Goal: Task Accomplishment & Management: Manage account settings

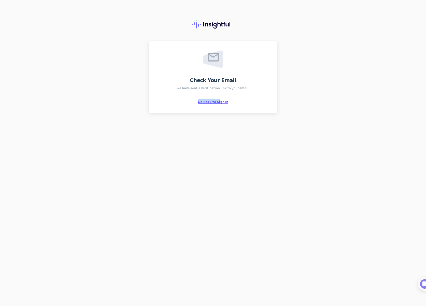
click at [220, 99] on div "Check Your Email We have sent a verification link to your email. Go Back to Sig…" at bounding box center [213, 76] width 111 height 53
click at [219, 101] on span "Go Back to Sign In" at bounding box center [213, 101] width 31 height 5
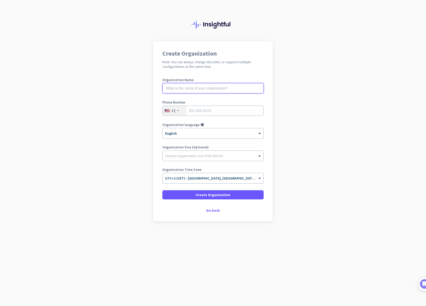
drag, startPoint x: 207, startPoint y: 87, endPoint x: 212, endPoint y: 88, distance: 5.7
type input "Catalogic Software Inc."
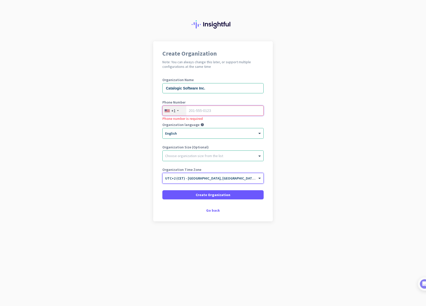
click at [211, 114] on input "tel" at bounding box center [213, 110] width 101 height 10
click at [174, 110] on div "+1" at bounding box center [173, 110] width 4 height 5
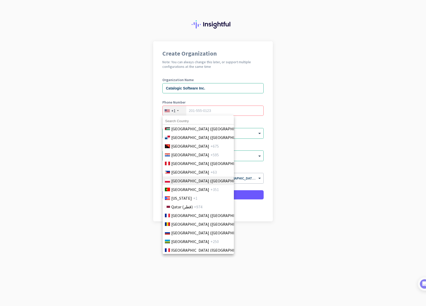
scroll to position [1478, 0]
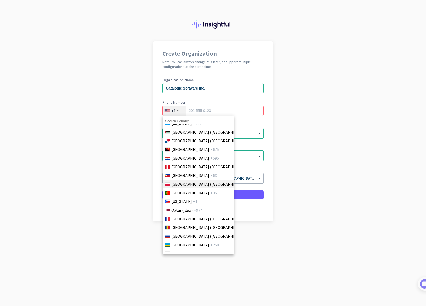
click at [184, 183] on span "Poland (Polska)" at bounding box center [210, 184] width 79 height 6
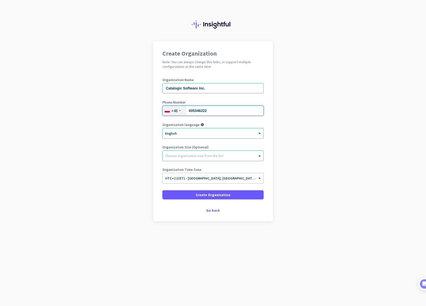
type input "605346222"
drag, startPoint x: 372, startPoint y: 119, endPoint x: 368, endPoint y: 120, distance: 4.8
click at [372, 119] on app-onboarding-organization "Create Organization Note: You can always change this later, or support multiple…" at bounding box center [213, 143] width 426 height 205
click at [229, 154] on div at bounding box center [213, 154] width 101 height 5
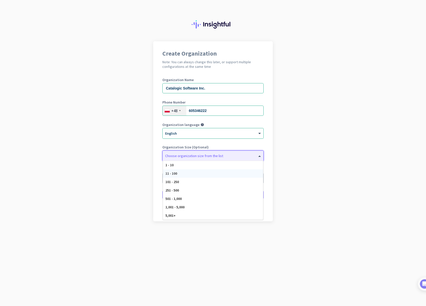
click at [216, 172] on div "11 - 100" at bounding box center [213, 173] width 100 height 8
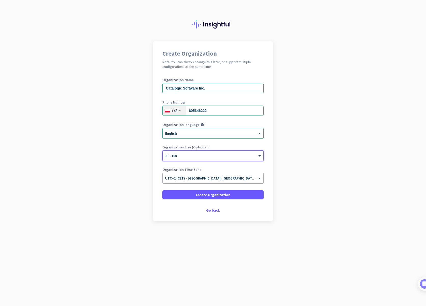
click at [220, 179] on span "UTC+2 (CET) - Warsaw, Łódź, Kraków, Wrocław" at bounding box center [244, 178] width 159 height 5
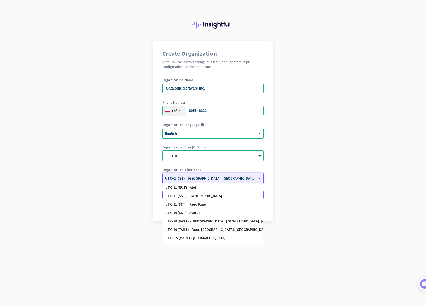
scroll to position [0, 0]
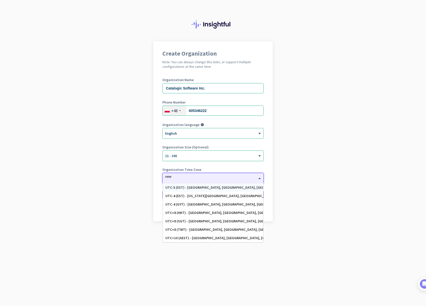
type input "new y"
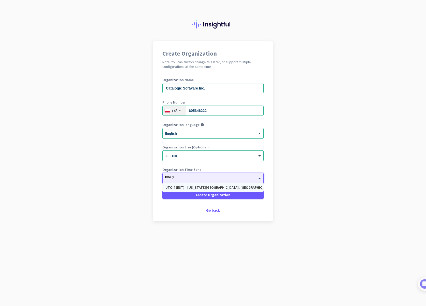
scroll to position [0, 0]
click at [190, 187] on div "UTC-4 (EST) - New York City, Brooklyn, Queens, Philadelphia" at bounding box center [213, 187] width 95 height 4
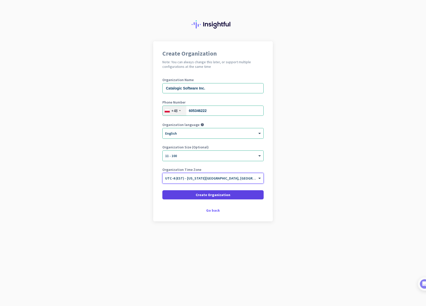
scroll to position [0, 0]
click at [240, 197] on span at bounding box center [213, 195] width 101 height 12
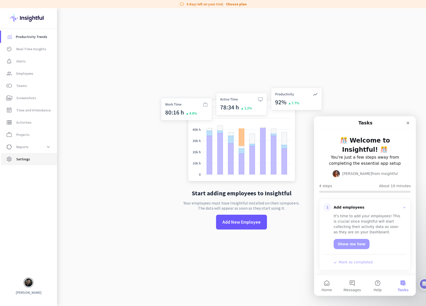
click at [26, 159] on span "Settings" at bounding box center [23, 159] width 14 height 6
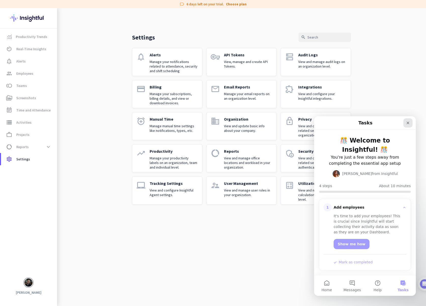
click at [408, 123] on icon "Close" at bounding box center [408, 123] width 3 height 3
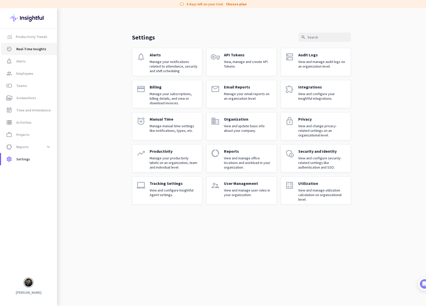
click at [29, 51] on span "Real-Time Insights" at bounding box center [31, 49] width 30 height 6
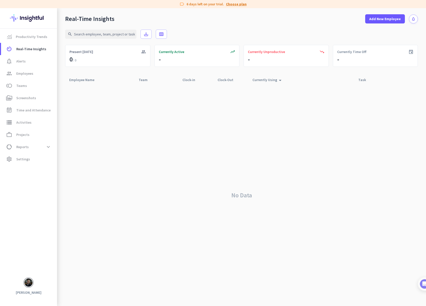
click at [236, 5] on link "Choose plan" at bounding box center [236, 4] width 21 height 5
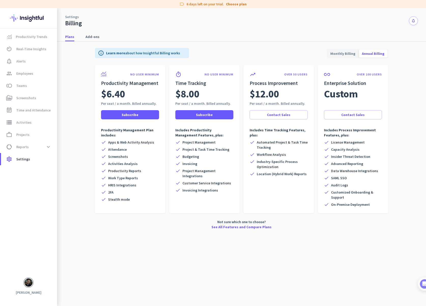
click at [353, 53] on span "Monthly Billing" at bounding box center [343, 53] width 31 height 12
click at [372, 53] on span "Annual Billing" at bounding box center [373, 53] width 29 height 12
click at [355, 56] on span "Monthly Billing" at bounding box center [343, 53] width 31 height 12
click at [32, 123] on span "storage Activities" at bounding box center [29, 122] width 48 height 6
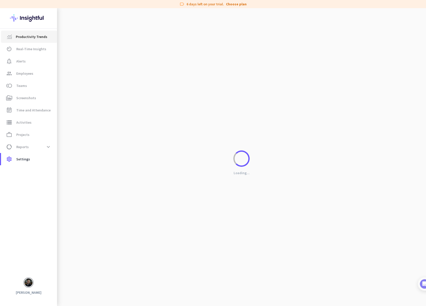
click at [29, 36] on span "Productivity Trends" at bounding box center [32, 37] width 32 height 6
click at [32, 76] on span "Employees" at bounding box center [24, 73] width 17 height 6
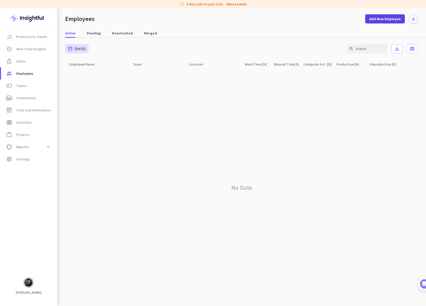
click at [382, 19] on span "Add New Employee" at bounding box center [386, 18] width 32 height 5
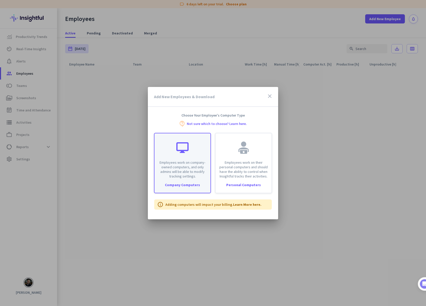
scroll to position [0, 0]
click at [207, 147] on div "Employees work on company-owned computers, and only admins will be able to modi…" at bounding box center [183, 155] width 56 height 45
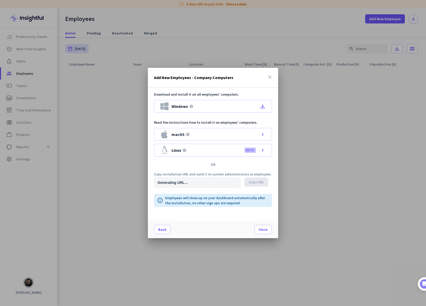
type input "https://app.insightful.io/#/installation/company?token=eyJhbGciOiJIUzI1NiIsInR5…"
click at [212, 137] on div "macOS help chevron_right" at bounding box center [213, 134] width 118 height 13
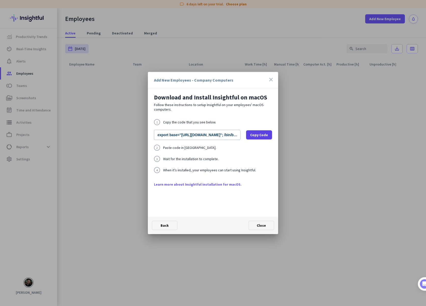
click at [259, 135] on span "Copy Code" at bounding box center [259, 134] width 18 height 5
click at [263, 226] on span "Close" at bounding box center [261, 225] width 9 height 5
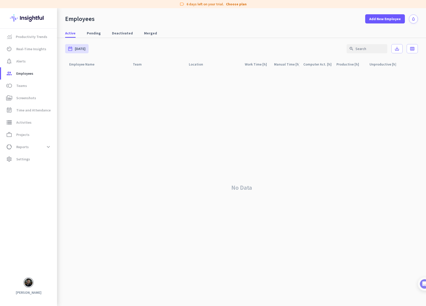
click at [263, 226] on div "No Data" at bounding box center [241, 187] width 353 height 237
click at [40, 111] on span "Time and Attendance" at bounding box center [33, 110] width 34 height 6
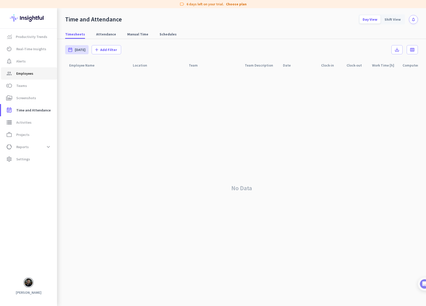
click at [30, 73] on body "label 6 days left on your trial. Choose plan Productivity Trends av_timer Real-…" at bounding box center [213, 153] width 426 height 306
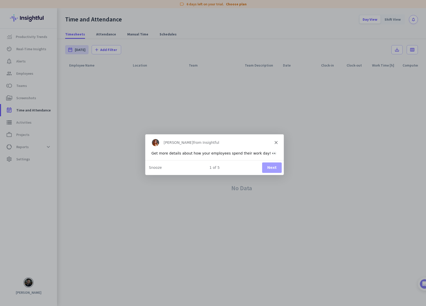
click at [275, 143] on polygon "Close" at bounding box center [276, 141] width 3 height 3
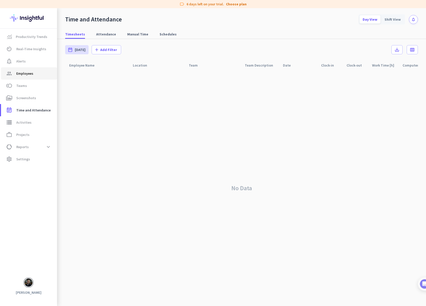
click at [30, 70] on span "Employees" at bounding box center [24, 73] width 17 height 6
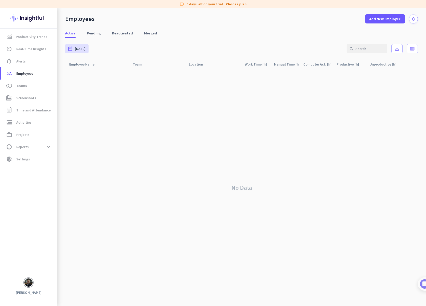
click at [194, 92] on div "No Data" at bounding box center [241, 187] width 353 height 237
click at [22, 73] on span "Employees" at bounding box center [24, 73] width 17 height 6
click at [24, 62] on span "Alerts" at bounding box center [20, 61] width 9 height 6
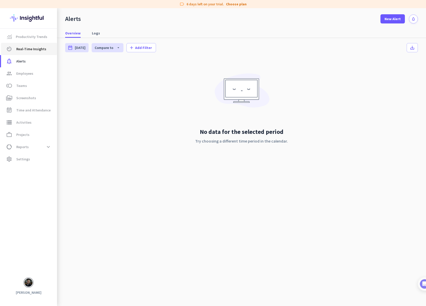
click at [27, 48] on span "Real-Time Insights" at bounding box center [31, 49] width 30 height 6
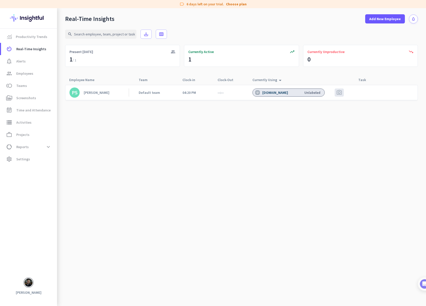
click at [96, 93] on div "Paweł Staniec" at bounding box center [97, 92] width 26 height 5
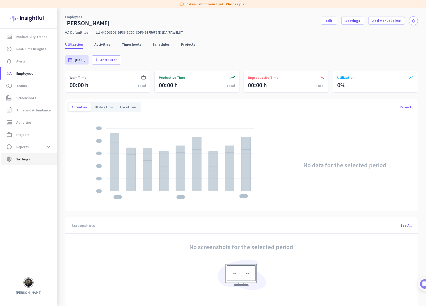
click at [29, 159] on span "Settings" at bounding box center [23, 159] width 14 height 6
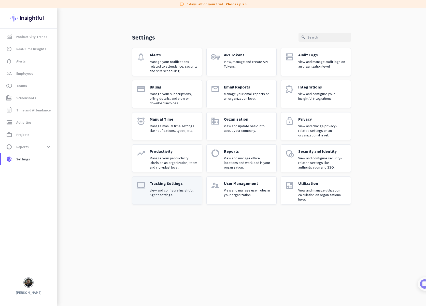
click at [179, 187] on div "Tracking Settings View and configure Insightful Agent settings." at bounding box center [174, 190] width 48 height 19
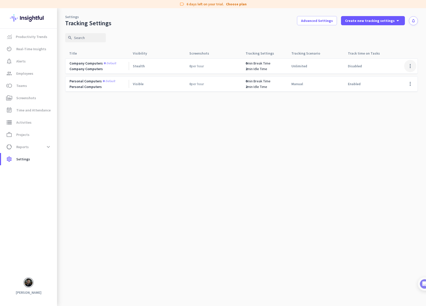
click at [411, 66] on span at bounding box center [411, 66] width 12 height 12
click at [400, 76] on span "Edit" at bounding box center [400, 76] width 24 height 5
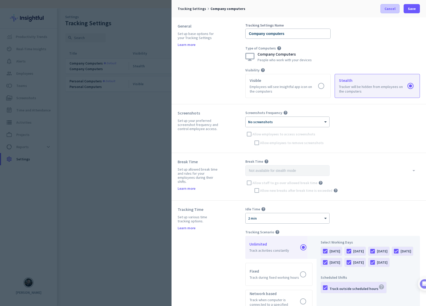
click at [397, 9] on span at bounding box center [390, 9] width 19 height 12
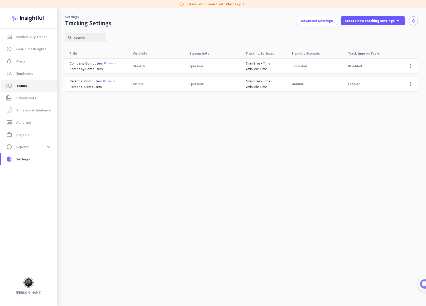
click at [32, 85] on span "toll Teams" at bounding box center [29, 86] width 48 height 6
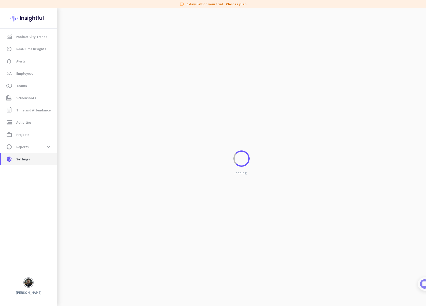
click at [33, 157] on span "settings Settings" at bounding box center [29, 159] width 48 height 6
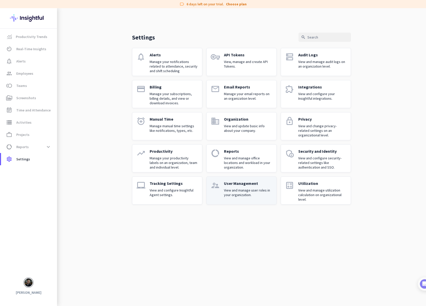
click at [239, 189] on p "View and manage user roles in your organization." at bounding box center [248, 192] width 48 height 9
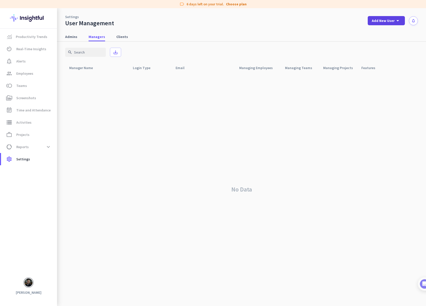
click at [389, 21] on span "Add New User" at bounding box center [383, 20] width 23 height 5
click at [389, 32] on div "Admin" at bounding box center [386, 31] width 11 height 5
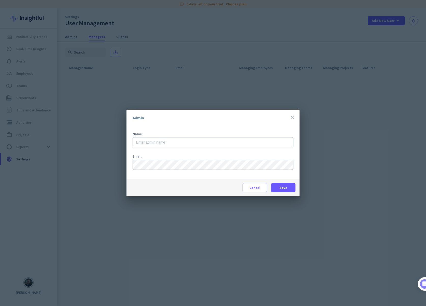
drag, startPoint x: 200, startPoint y: 134, endPoint x: 200, endPoint y: 142, distance: 7.9
click at [200, 135] on div "Name" at bounding box center [213, 134] width 161 height 4
type input "Przemysław Grandos"
click at [289, 185] on span at bounding box center [283, 187] width 24 height 12
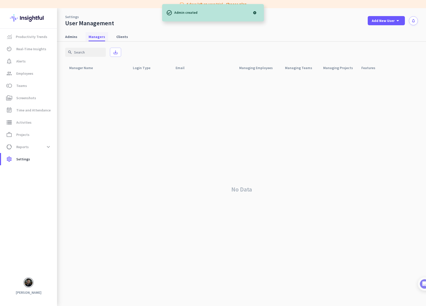
drag, startPoint x: 97, startPoint y: 38, endPoint x: 92, endPoint y: 38, distance: 4.9
click at [97, 38] on span "Managers" at bounding box center [97, 36] width 17 height 5
click at [73, 37] on span "Admins" at bounding box center [71, 36] width 12 height 5
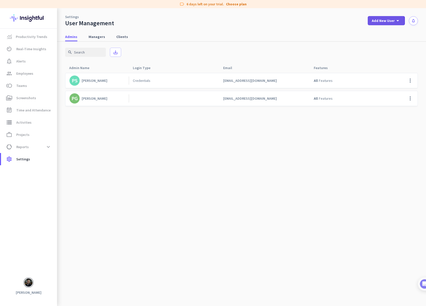
click at [385, 21] on span "Add New User" at bounding box center [383, 20] width 23 height 5
click at [385, 31] on div "Admin" at bounding box center [386, 31] width 11 height 5
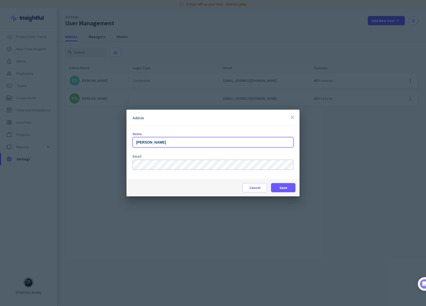
type input "Ernest Nowak"
click at [286, 188] on span "Save" at bounding box center [284, 187] width 8 height 5
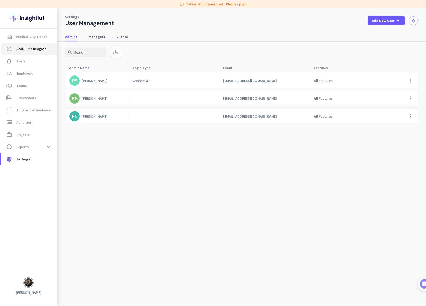
click at [29, 50] on span "Real-Time Insights" at bounding box center [31, 49] width 30 height 6
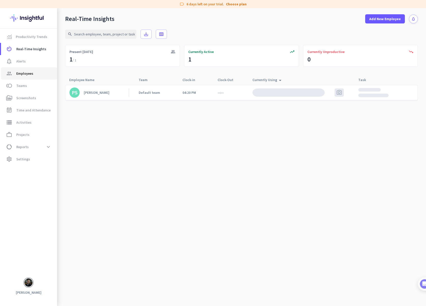
click at [30, 76] on link "group Employees" at bounding box center [29, 73] width 56 height 12
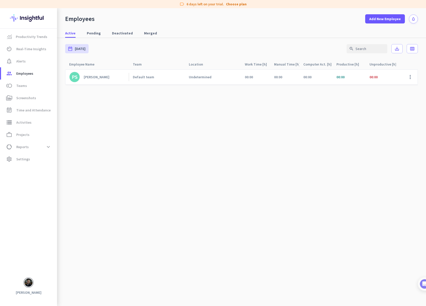
click at [99, 77] on div "Paweł Staniec" at bounding box center [97, 77] width 26 height 5
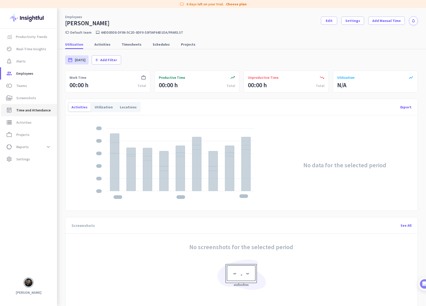
click at [35, 111] on span "Time and Attendance" at bounding box center [33, 110] width 34 height 6
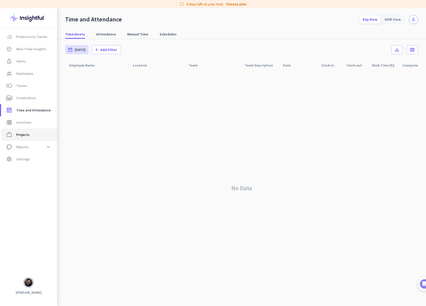
click at [31, 133] on span "work_outline Projects" at bounding box center [29, 134] width 48 height 6
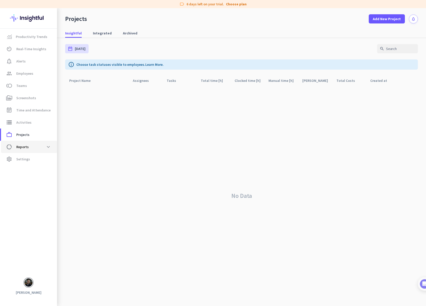
click at [28, 146] on span "Reports" at bounding box center [22, 147] width 12 height 6
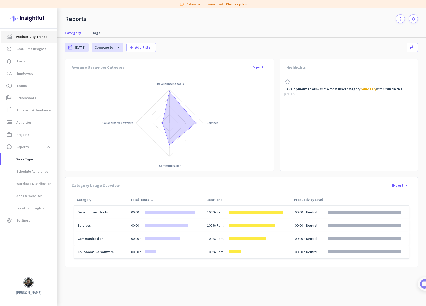
click at [31, 37] on span "Productivity Trends" at bounding box center [32, 37] width 32 height 6
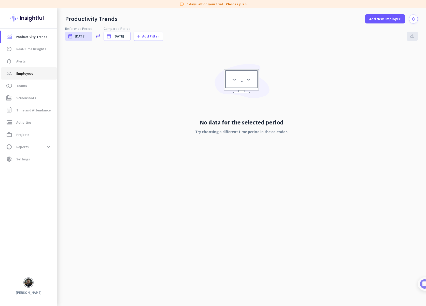
click at [26, 75] on span "Employees" at bounding box center [24, 73] width 17 height 6
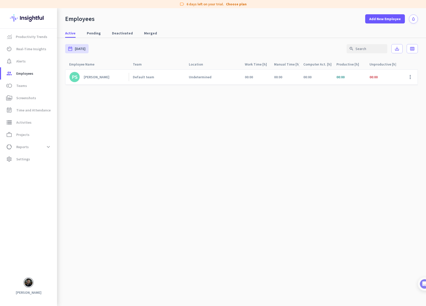
click at [95, 77] on div "Paweł Staniec" at bounding box center [97, 77] width 26 height 5
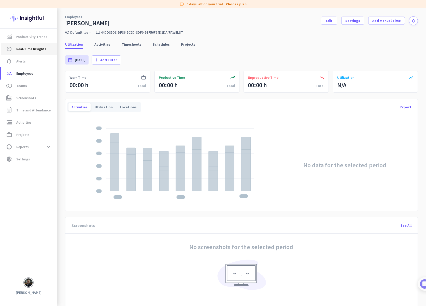
click at [28, 48] on span "Real-Time Insights" at bounding box center [31, 49] width 30 height 6
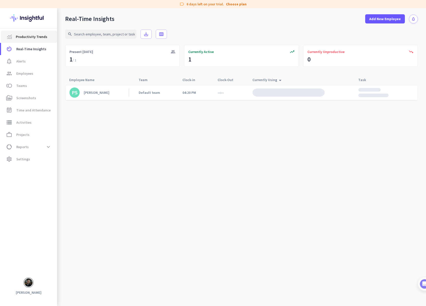
click at [29, 38] on span "Productivity Trends" at bounding box center [32, 37] width 32 height 6
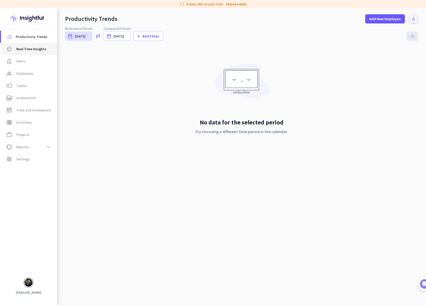
click at [28, 48] on span "Real-Time Insights" at bounding box center [31, 49] width 30 height 6
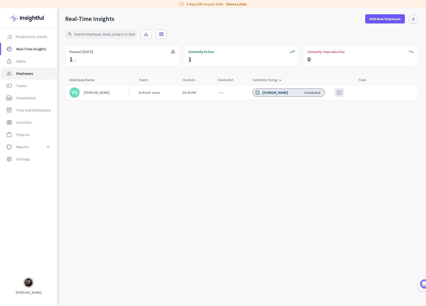
scroll to position [0, 0]
click at [27, 76] on span "Employees" at bounding box center [24, 73] width 17 height 6
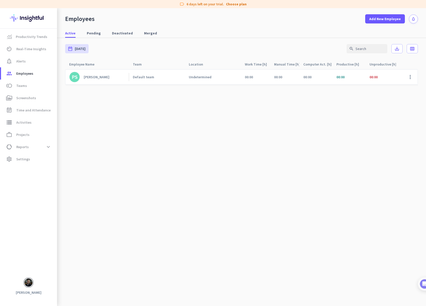
click at [362, 90] on cdk-virtual-scroll-viewport "PS Paweł Staniec Default team Undetermined 00:00 00:00 00:00 00:00 00:00 00:00 …" at bounding box center [241, 187] width 353 height 237
click at [413, 76] on span at bounding box center [411, 77] width 12 height 12
click at [309, 99] on div at bounding box center [213, 153] width 426 height 306
click at [104, 77] on div "Paweł Staniec" at bounding box center [97, 77] width 26 height 5
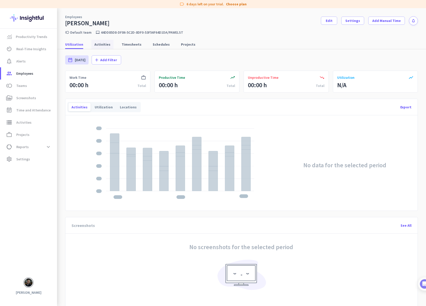
click at [100, 45] on span "Activities" at bounding box center [103, 44] width 16 height 5
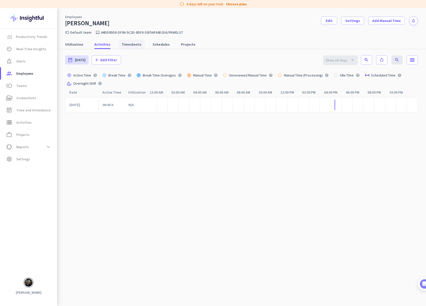
click at [128, 44] on span "Timesheets" at bounding box center [132, 44] width 20 height 5
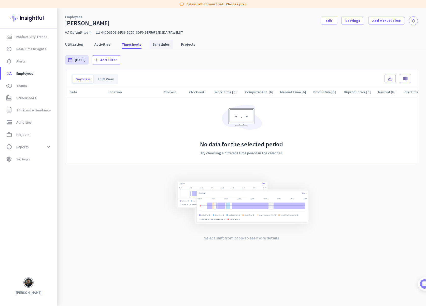
click at [164, 45] on span "Schedules" at bounding box center [161, 44] width 17 height 5
type input "Mon, Sep 1 - Tue, Sep 30"
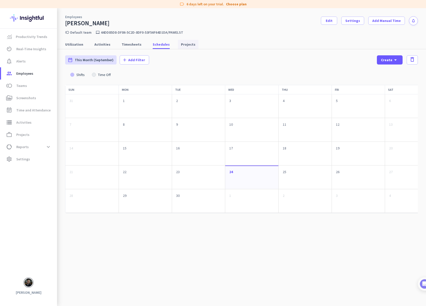
click at [181, 45] on span "Projects" at bounding box center [188, 44] width 15 height 5
type input "Wed, Sep 24 - Wed, Sep 24"
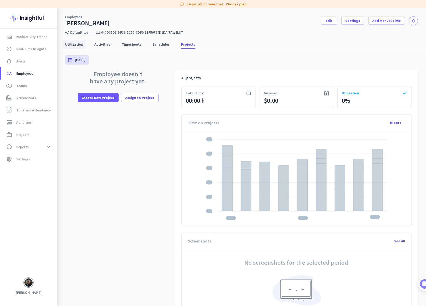
click at [78, 44] on span "Utilization" at bounding box center [74, 44] width 18 height 5
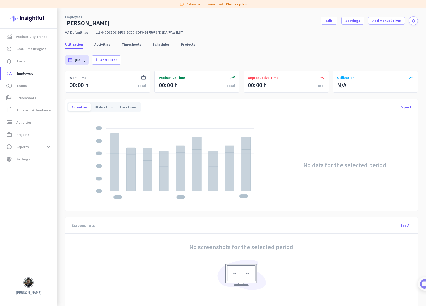
drag, startPoint x: 197, startPoint y: 33, endPoint x: 142, endPoint y: 33, distance: 54.8
click at [167, 33] on div "toll Default team laptop_mac 44dd85d8-df86-5c2d-8df0-53f56f64d1da/pawelst" at bounding box center [241, 32] width 353 height 5
click at [116, 33] on p "44dd85d8-df86-5c2d-8df0-53f56f64d1da/pawelst" at bounding box center [142, 32] width 83 height 5
drag, startPoint x: 181, startPoint y: 32, endPoint x: 165, endPoint y: 33, distance: 16.3
click at [180, 32] on p "44dd85d8-df86-5c2d-8df0-53f56f64d1da/pawelst" at bounding box center [142, 32] width 83 height 5
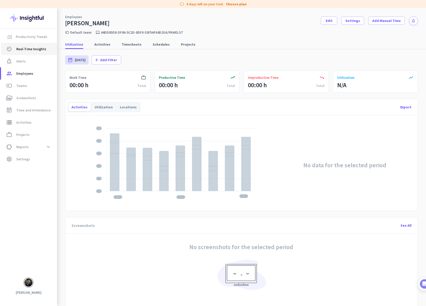
click at [28, 50] on span "Real-Time Insights" at bounding box center [31, 49] width 30 height 6
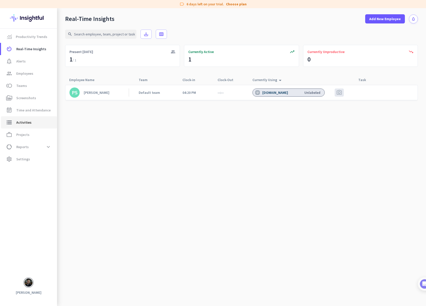
click at [33, 120] on span "storage Activities" at bounding box center [29, 122] width 48 height 6
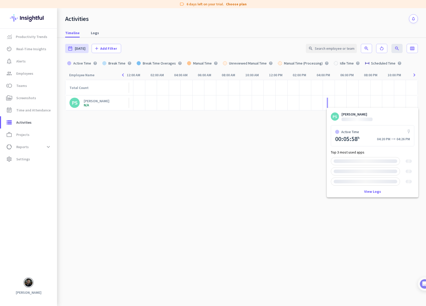
click at [328, 100] on div at bounding box center [327, 103] width 1 height 10
click at [370, 191] on link "View Logs" at bounding box center [373, 192] width 17 height 4
type input "Wed, Sep 24 - Wed, Sep 24"
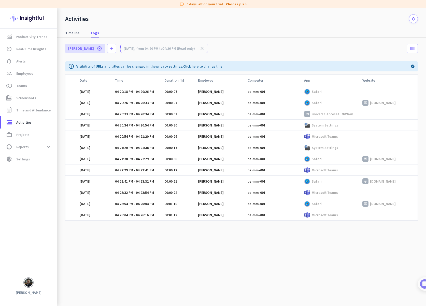
click at [309, 170] on img at bounding box center [307, 170] width 6 height 6
click at [308, 170] on img at bounding box center [307, 170] width 6 height 6
click at [116, 155] on td "04:21:38 PM - 04:22:29 PM" at bounding box center [136, 158] width 49 height 11
click at [202, 66] on link "Click here to change this." at bounding box center [203, 66] width 40 height 5
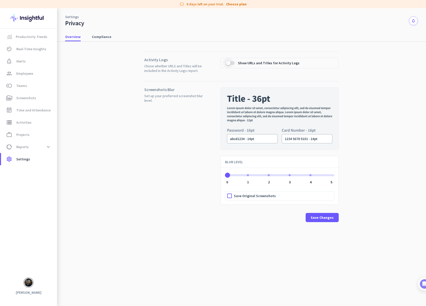
click at [229, 63] on span "button" at bounding box center [228, 62] width 5 height 5
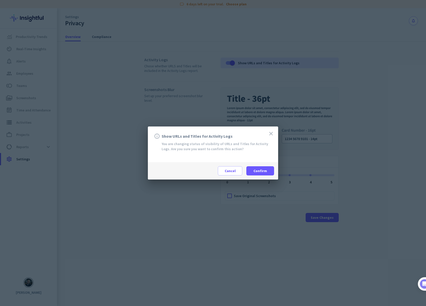
click at [231, 172] on span "Cancel" at bounding box center [230, 170] width 11 height 5
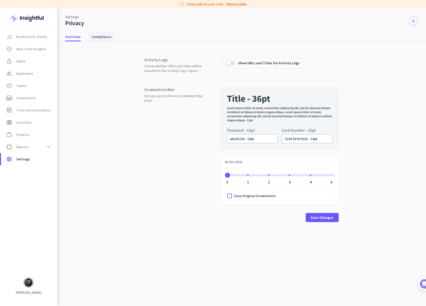
click at [103, 37] on span "Compliance" at bounding box center [102, 36] width 20 height 5
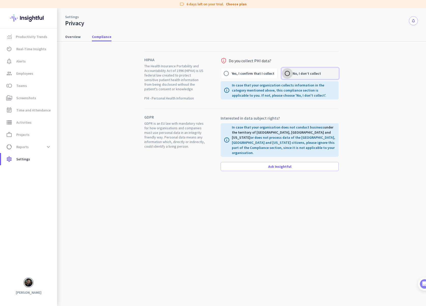
click at [289, 73] on input "No, I don’t collect" at bounding box center [287, 73] width 11 height 11
radio input "true"
click at [78, 36] on span "Overview" at bounding box center [73, 36] width 16 height 5
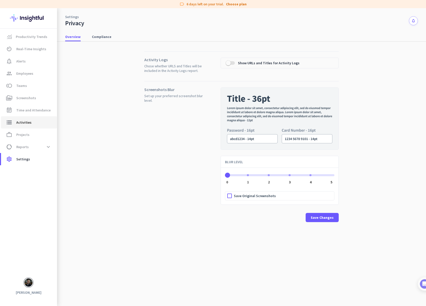
click at [29, 120] on span "Activities" at bounding box center [23, 122] width 15 height 6
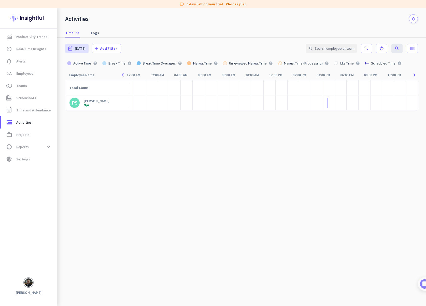
drag, startPoint x: 337, startPoint y: 217, endPoint x: 339, endPoint y: 217, distance: 2.8
click at [337, 217] on cdk-virtual-scroll-viewport "Total Count PS Paweł Staniec N/A" at bounding box center [241, 193] width 353 height 226
click at [87, 105] on div "N/A" at bounding box center [97, 105] width 26 height 4
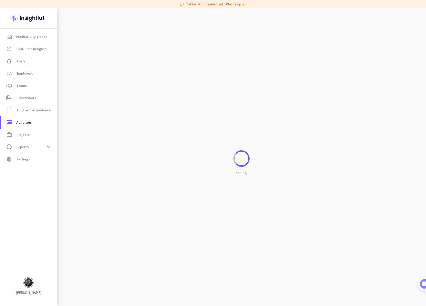
type input "Wed, Sep 24 - Wed, Sep 24"
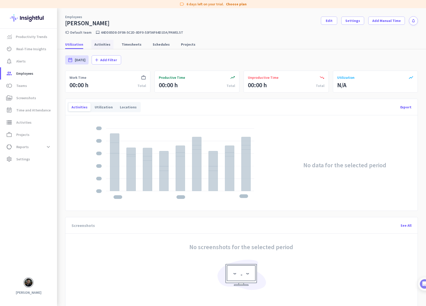
click at [98, 44] on span "Activities" at bounding box center [103, 44] width 16 height 5
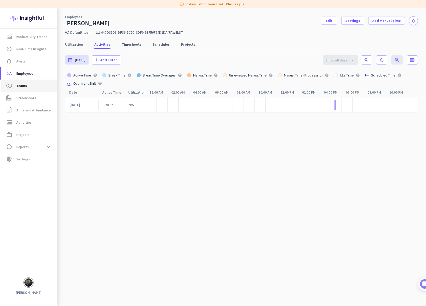
click at [19, 85] on span "Teams" at bounding box center [21, 86] width 11 height 6
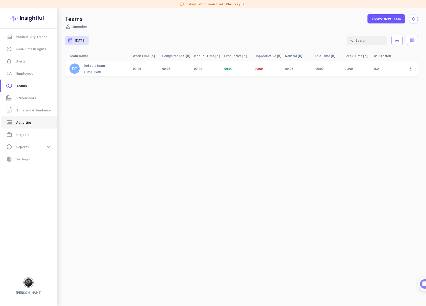
click at [29, 120] on span "Activities" at bounding box center [23, 122] width 15 height 6
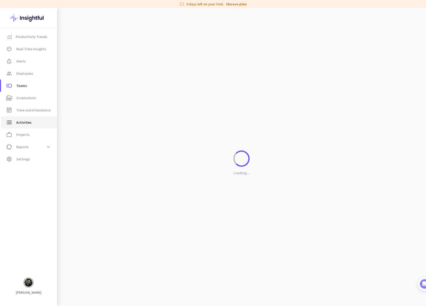
type input "Wed, Sep 24"
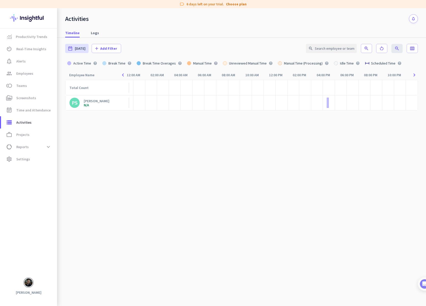
click at [95, 100] on div "Paweł Staniec" at bounding box center [97, 101] width 26 height 5
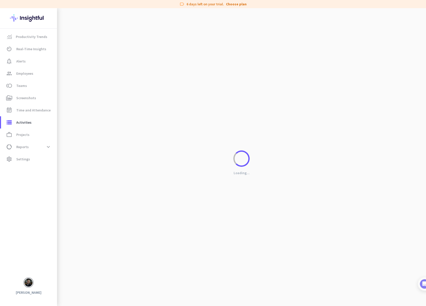
type input "Wed, Sep 24 - Wed, Sep 24"
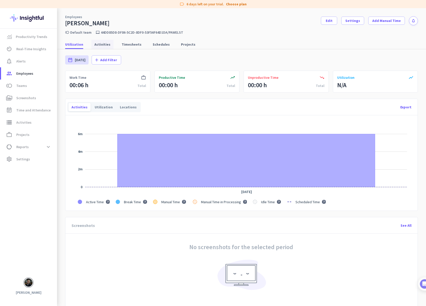
click at [108, 43] on span "Activities" at bounding box center [103, 44] width 16 height 5
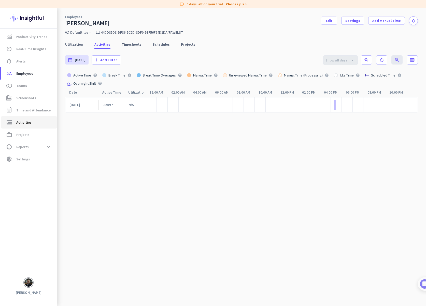
click at [34, 121] on span "storage Activities" at bounding box center [29, 122] width 48 height 6
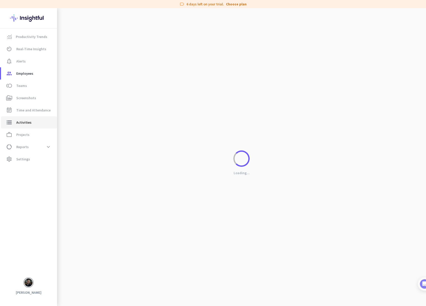
type input "Wed, Sep 24"
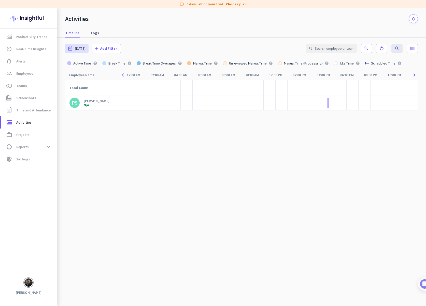
click at [101, 100] on div "Paweł Staniec" at bounding box center [97, 101] width 26 height 5
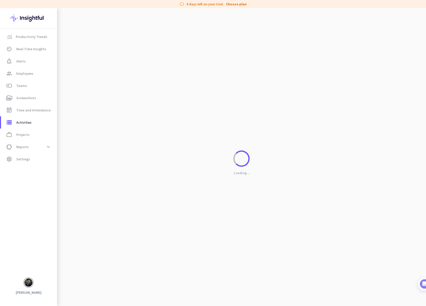
type input "Wed, Sep 24 - Wed, Sep 24"
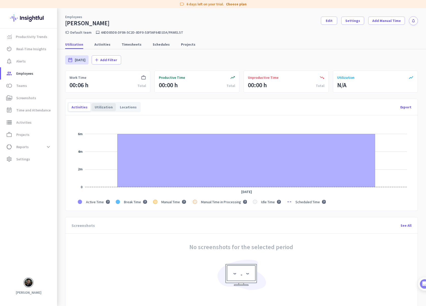
click at [106, 107] on div "Utilization" at bounding box center [104, 107] width 24 height 8
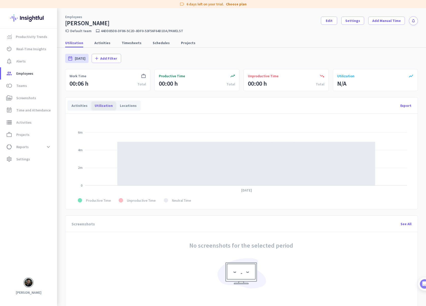
scroll to position [2, 0]
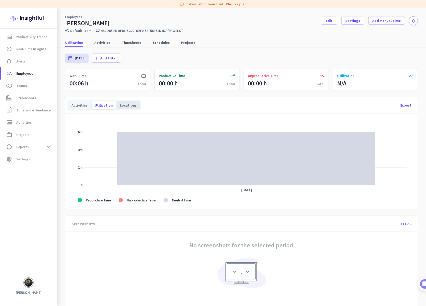
click at [124, 108] on div "Locations" at bounding box center [128, 105] width 23 height 8
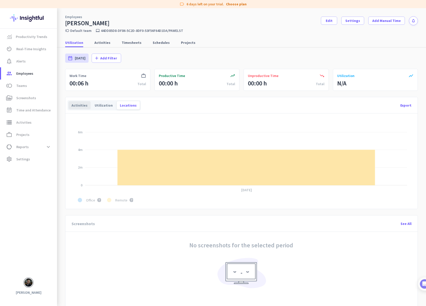
click at [79, 104] on div "Activities" at bounding box center [80, 105] width 22 height 8
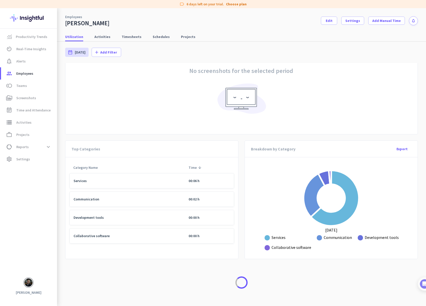
scroll to position [0, 0]
drag, startPoint x: 208, startPoint y: 180, endPoint x: 200, endPoint y: 180, distance: 7.9
click at [208, 180] on td "00:06 h" at bounding box center [209, 180] width 49 height 15
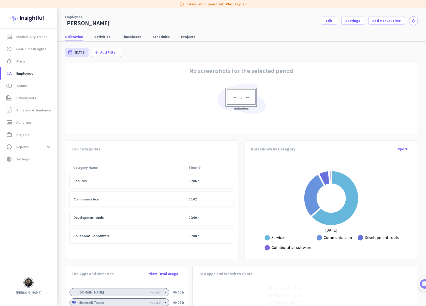
drag, startPoint x: 192, startPoint y: 180, endPoint x: 200, endPoint y: 177, distance: 8.7
click at [194, 180] on td "00:06 h" at bounding box center [209, 180] width 49 height 15
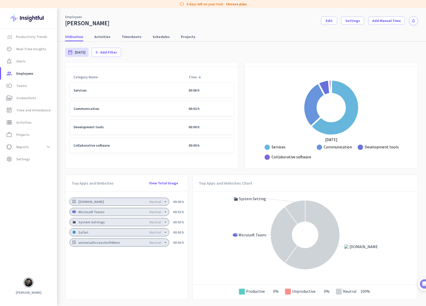
scroll to position [266, 0]
click at [162, 211] on app-label-indicator "Neutral" at bounding box center [160, 212] width 20 height 4
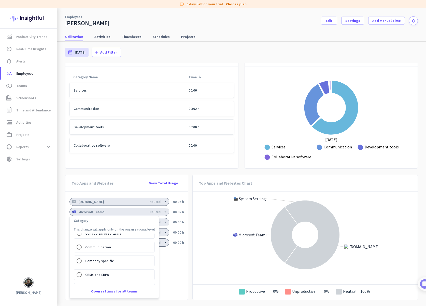
scroll to position [52, 0]
click at [80, 241] on input "Communication" at bounding box center [79, 242] width 10 height 10
click at [177, 265] on div at bounding box center [213, 153] width 426 height 306
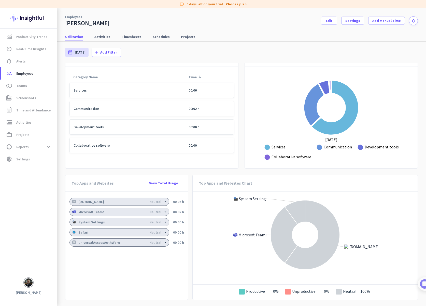
scroll to position [0, 0]
click at [167, 233] on icon "arrow_drop_down" at bounding box center [166, 232] width 4 height 4
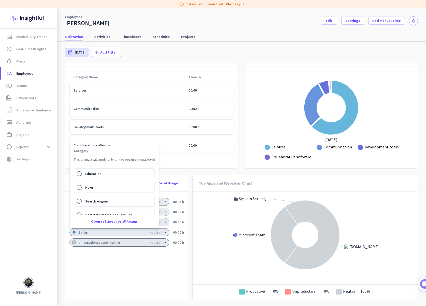
scroll to position [121, 0]
click at [123, 272] on div at bounding box center [213, 153] width 426 height 306
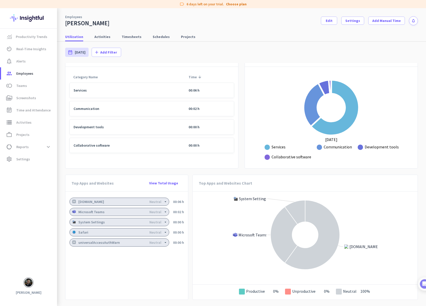
scroll to position [0, 0]
click at [165, 182] on span "View Total Usage" at bounding box center [163, 182] width 29 height 5
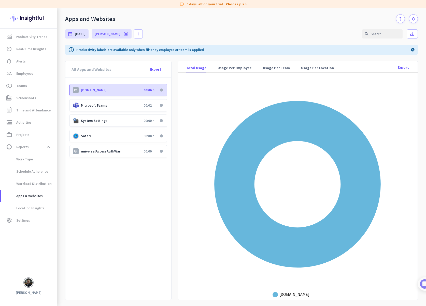
click at [120, 106] on p "Microsoft Teams" at bounding box center [111, 105] width 61 height 5
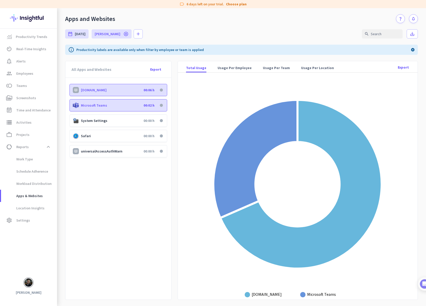
click at [161, 104] on div at bounding box center [161, 105] width 3 height 3
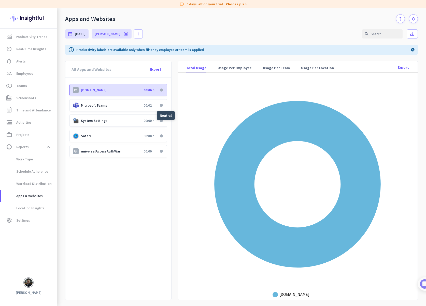
click at [162, 105] on div at bounding box center [161, 105] width 3 height 3
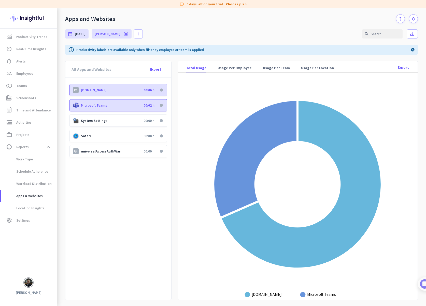
click at [113, 89] on p "app.insightful.io" at bounding box center [111, 90] width 61 height 5
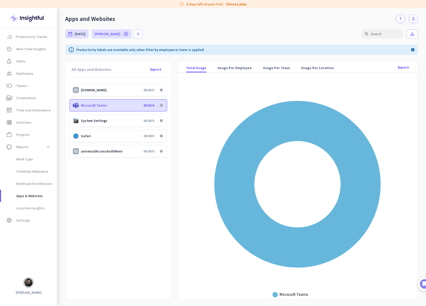
click at [89, 104] on p "Microsoft Teams" at bounding box center [111, 105] width 61 height 5
click at [27, 221] on span "Settings" at bounding box center [23, 220] width 14 height 6
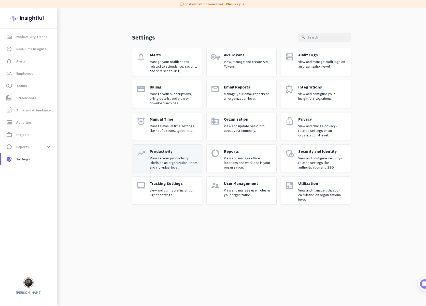
click at [174, 155] on div "Productivity Manage your productivity labels on an organization, team and indiv…" at bounding box center [174, 158] width 48 height 19
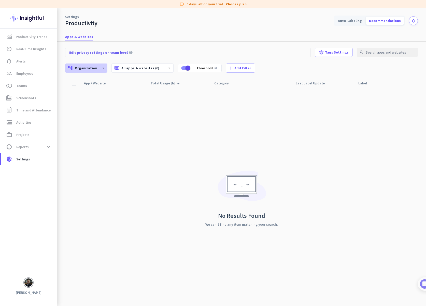
click at [101, 69] on icon "arrow_drop_down" at bounding box center [103, 68] width 4 height 4
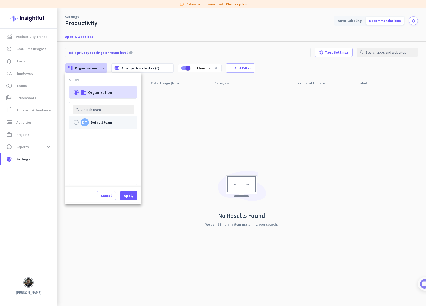
drag, startPoint x: 74, startPoint y: 123, endPoint x: 77, endPoint y: 124, distance: 2.6
click at [74, 123] on div at bounding box center [76, 122] width 5 height 5
click at [0, 0] on input "DT Default team" at bounding box center [0, 0] width 0 height 0
click at [126, 196] on span "Apply" at bounding box center [128, 195] width 9 height 5
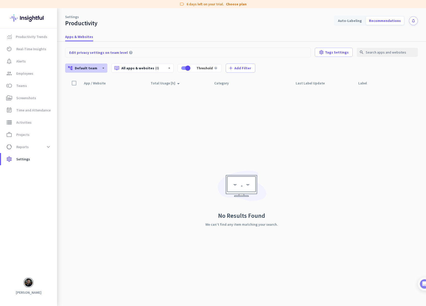
click at [92, 68] on span "Default team" at bounding box center [86, 68] width 22 height 5
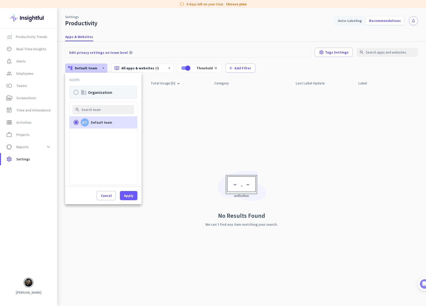
click at [85, 90] on icon "business" at bounding box center [84, 92] width 6 height 6
click at [0, 0] on input "business Organization" at bounding box center [0, 0] width 0 height 0
click at [128, 195] on span "Apply" at bounding box center [128, 195] width 9 height 5
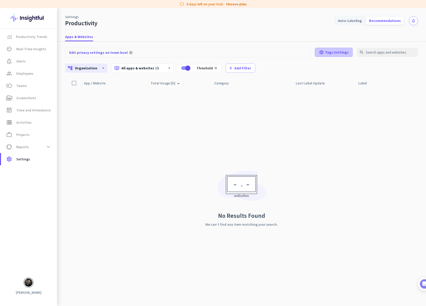
click at [343, 52] on span "Tags Settings" at bounding box center [337, 52] width 24 height 5
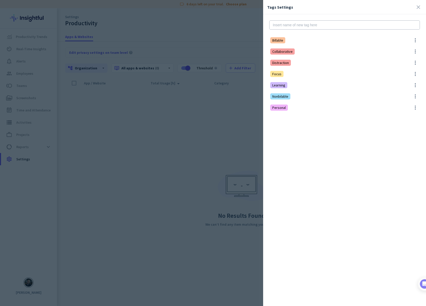
click at [240, 104] on div at bounding box center [213, 153] width 426 height 306
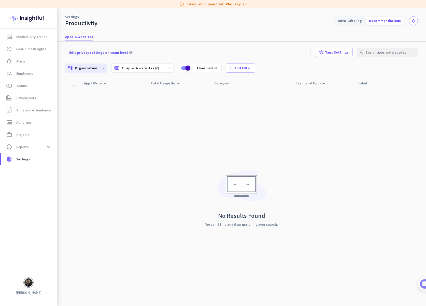
click at [183, 68] on span "button" at bounding box center [188, 68] width 10 height 10
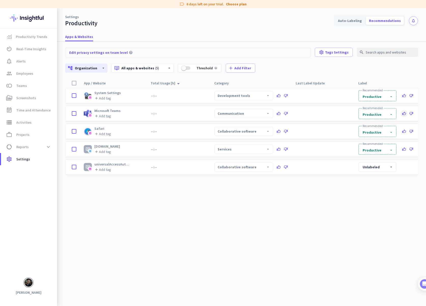
click at [406, 114] on span at bounding box center [404, 113] width 7 height 7
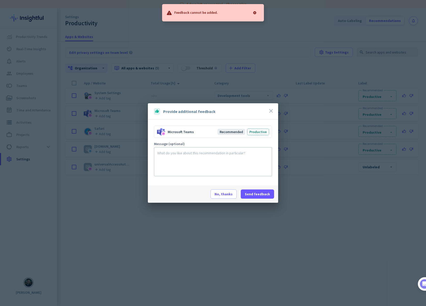
click at [272, 110] on icon "close" at bounding box center [271, 111] width 6 height 6
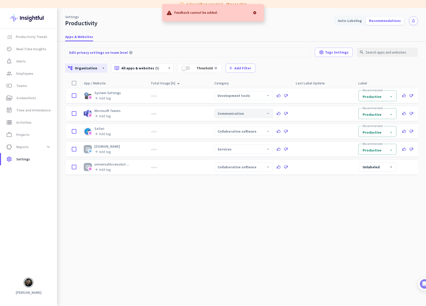
click at [239, 114] on div "Communication arrow_drop_down" at bounding box center [244, 113] width 59 height 9
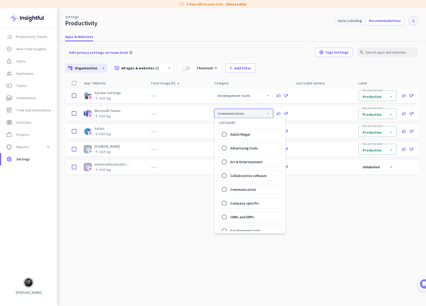
click at [239, 114] on div at bounding box center [213, 153] width 426 height 306
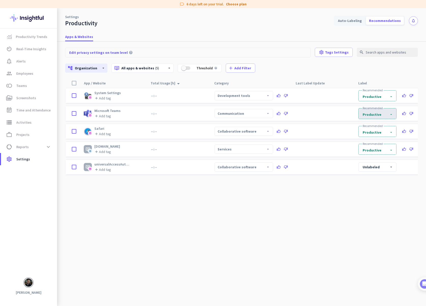
click at [368, 116] on h2 "productive" at bounding box center [372, 114] width 21 height 5
click at [373, 127] on div "Productive Recommended" at bounding box center [387, 128] width 59 height 12
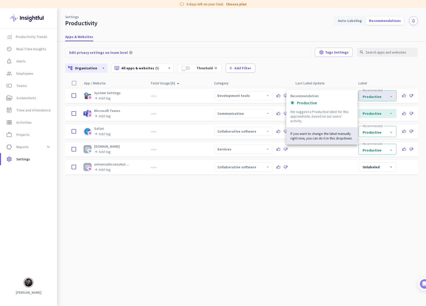
click at [374, 95] on h2 "productive" at bounding box center [372, 96] width 21 height 5
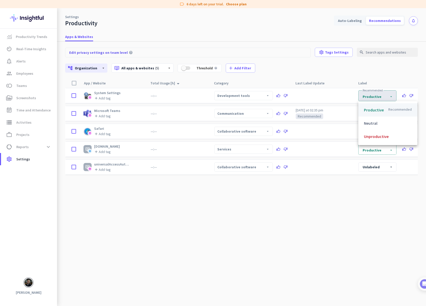
click at [375, 107] on div "Productive Recommended" at bounding box center [388, 110] width 59 height 12
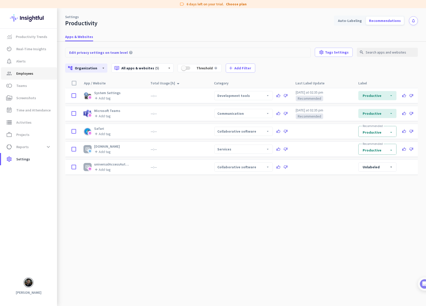
click at [31, 75] on span "Employees" at bounding box center [24, 73] width 17 height 6
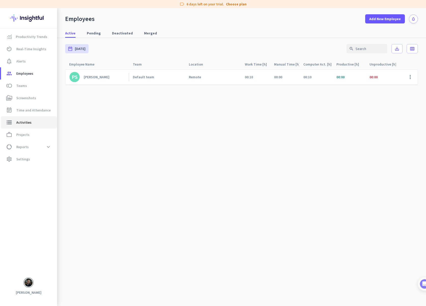
click at [25, 122] on span "Activities" at bounding box center [23, 122] width 15 height 6
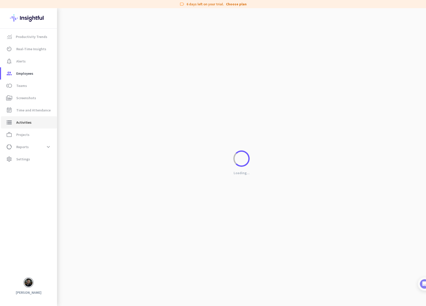
type input "Wed, Sep 24"
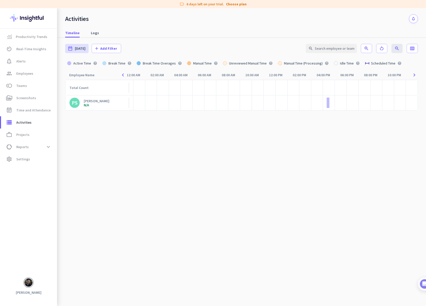
click at [91, 101] on div "Paweł Staniec" at bounding box center [97, 101] width 26 height 5
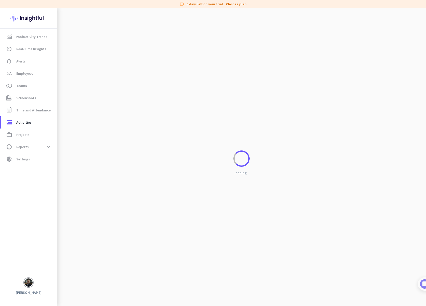
type input "Wed, Sep 24 - Wed, Sep 24"
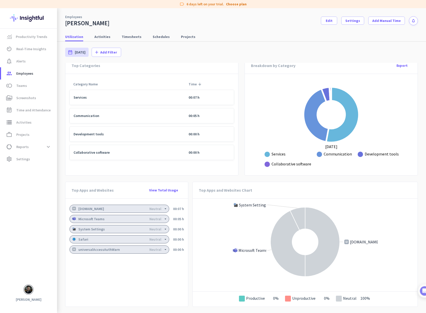
scroll to position [259, 0]
click at [28, 73] on span "Employees" at bounding box center [24, 73] width 17 height 6
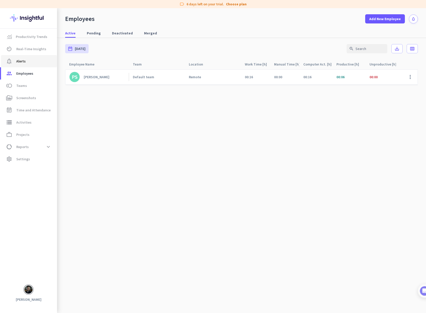
click at [25, 64] on span "Alerts" at bounding box center [20, 61] width 9 height 6
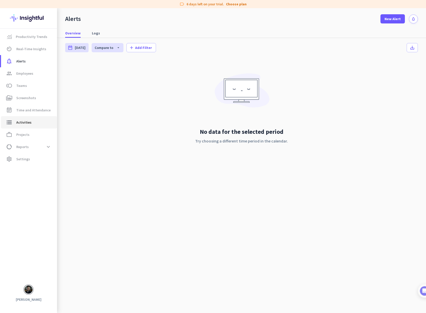
click at [37, 119] on link "storage Activities" at bounding box center [29, 122] width 56 height 12
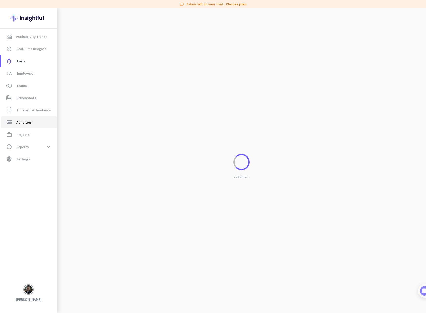
type input "Wed, Sep 24"
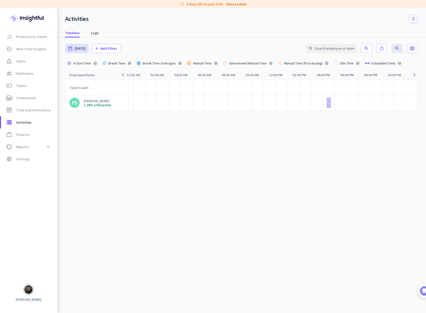
click at [104, 105] on div "1.28% utilization" at bounding box center [98, 105] width 28 height 4
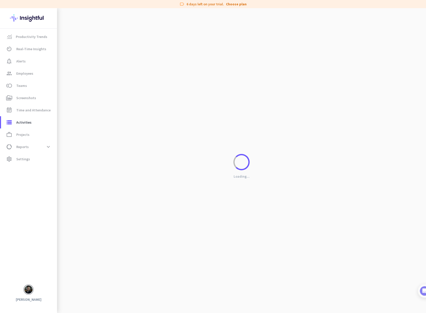
type input "Wed, Sep 24 - Wed, Sep 24"
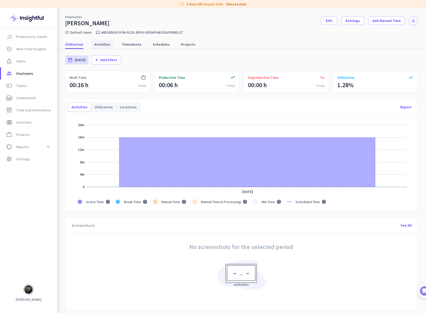
click at [103, 45] on span "Activities" at bounding box center [103, 44] width 16 height 5
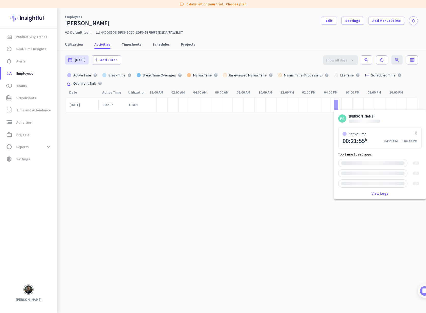
click at [337, 103] on div at bounding box center [336, 105] width 4 height 10
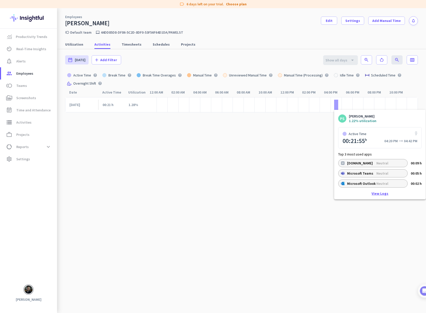
click at [378, 194] on link "View Logs" at bounding box center [380, 194] width 17 height 4
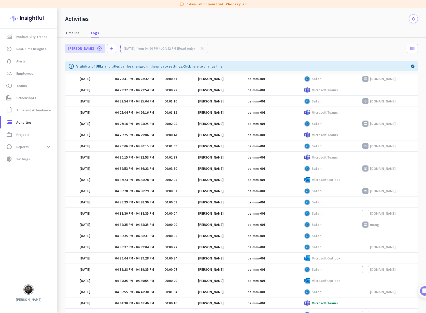
scroll to position [100, 0]
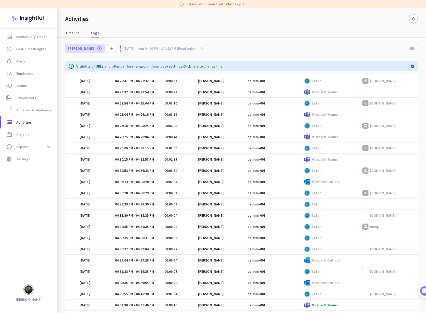
click at [321, 181] on p "Microsoft Outlook" at bounding box center [326, 181] width 29 height 5
click at [84, 181] on div "Sep 24, 2025" at bounding box center [96, 181] width 32 height 5
click at [28, 158] on span "Settings" at bounding box center [23, 159] width 14 height 6
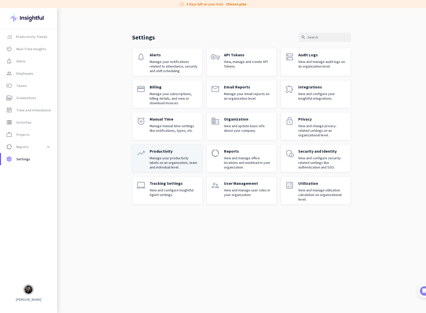
click at [178, 157] on p "Manage your productivity labels on an organization, team and individual level." at bounding box center [174, 163] width 48 height 14
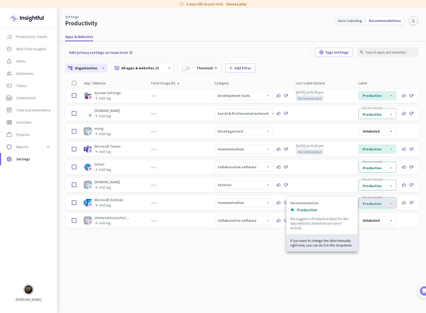
click at [374, 203] on h2 "productive" at bounding box center [372, 203] width 21 height 5
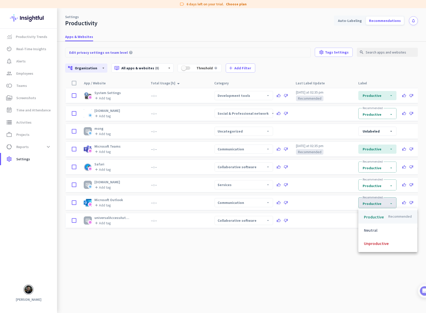
click at [374, 217] on div "Productive Recommended" at bounding box center [388, 217] width 59 height 12
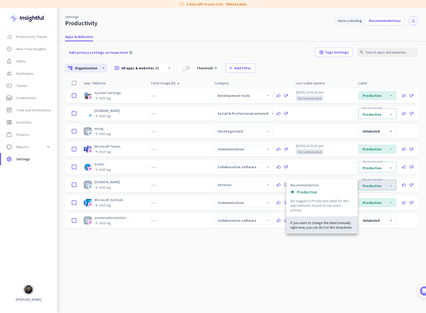
click at [367, 186] on h2 "productive" at bounding box center [372, 185] width 21 height 5
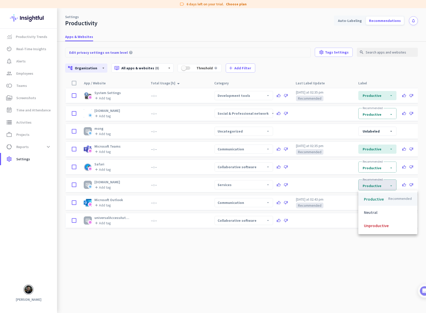
click at [372, 199] on div "Productive Recommended" at bounding box center [388, 199] width 59 height 12
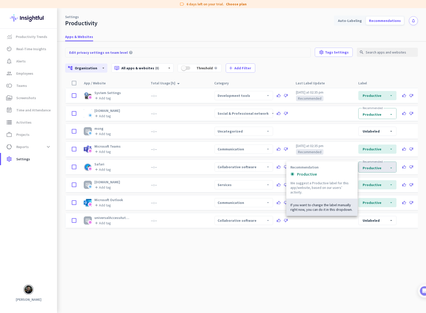
click at [371, 169] on h2 "productive" at bounding box center [372, 167] width 21 height 5
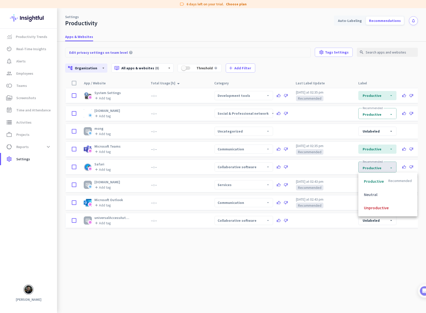
click at [371, 169] on div at bounding box center [213, 156] width 426 height 313
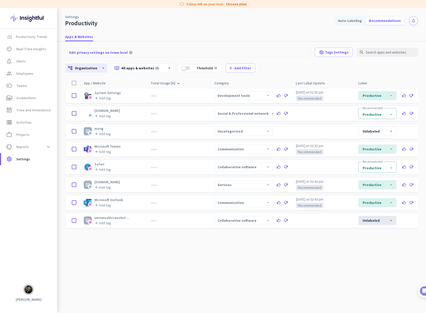
click at [386, 223] on fieldset "unlabeled arrow_drop_down" at bounding box center [378, 220] width 38 height 9
click at [386, 236] on div "Productive" at bounding box center [388, 234] width 59 height 12
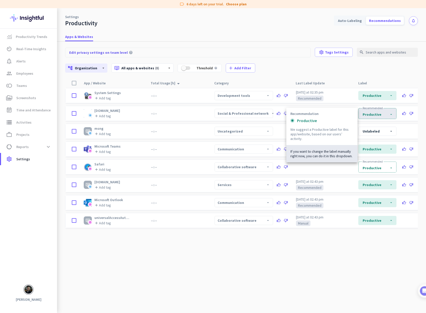
click at [380, 117] on h2 "productive" at bounding box center [372, 114] width 21 height 5
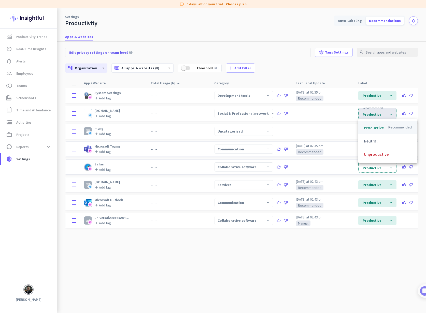
click at [375, 128] on div "Productive Recommended" at bounding box center [388, 128] width 59 height 12
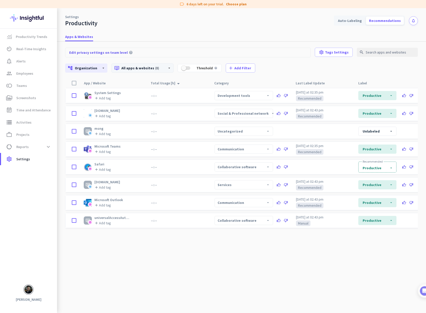
click at [137, 69] on p "dvr All apps & websites (8)" at bounding box center [138, 67] width 49 height 5
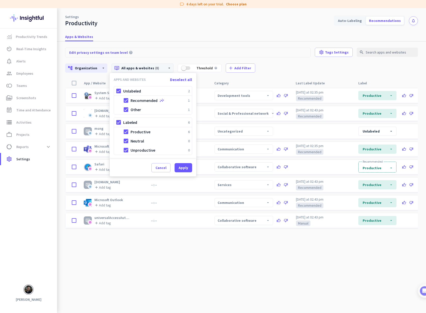
click at [137, 69] on div at bounding box center [213, 156] width 426 height 313
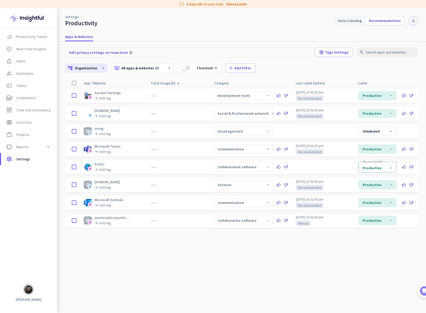
click at [242, 30] on nav "Apps & Websites" at bounding box center [241, 34] width 369 height 15
click at [362, 22] on div "Auto-Labeling" at bounding box center [350, 21] width 30 height 8
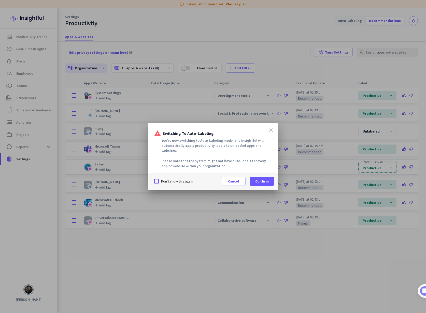
click at [271, 132] on icon "close" at bounding box center [271, 130] width 6 height 6
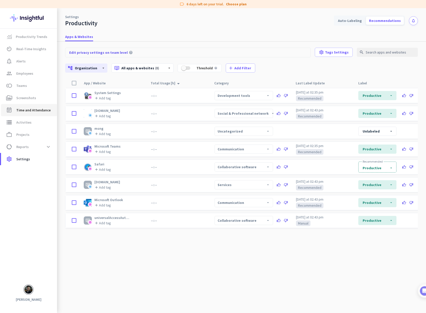
click at [34, 111] on span "Time and Attendance" at bounding box center [33, 110] width 34 height 6
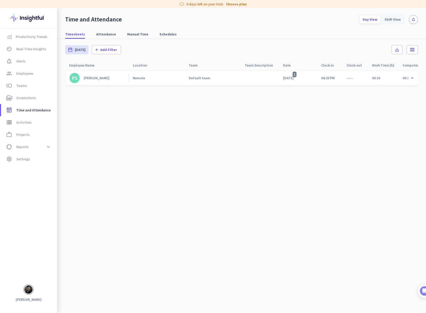
click at [99, 79] on div "Paweł Staniec" at bounding box center [97, 78] width 26 height 5
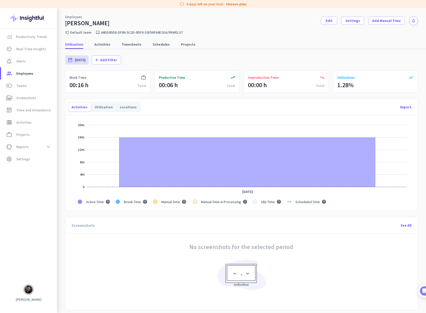
scroll to position [2, 0]
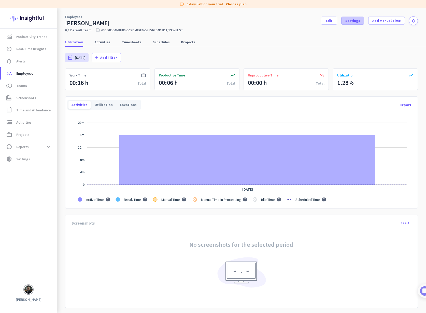
click at [357, 22] on span "Settings" at bounding box center [353, 20] width 15 height 5
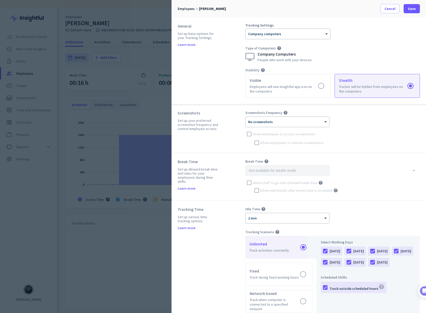
scroll to position [0, 0]
click at [394, 7] on span "Cancel" at bounding box center [390, 8] width 11 height 5
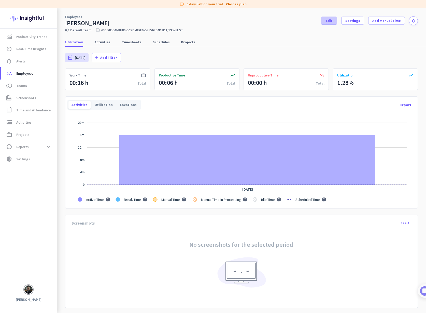
click at [332, 20] on span "Edit" at bounding box center [329, 20] width 7 height 5
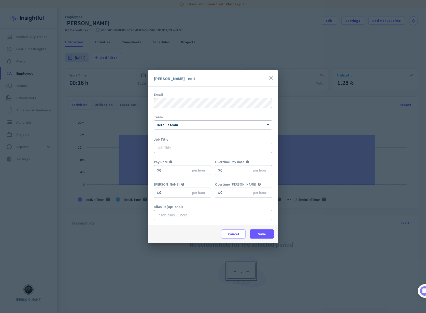
scroll to position [22, 0]
click at [167, 122] on div at bounding box center [213, 124] width 118 height 4
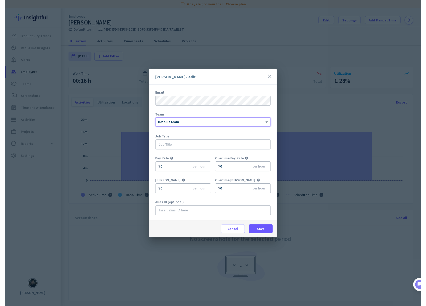
scroll to position [0, 0]
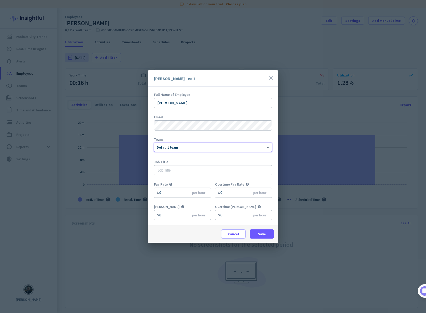
click at [270, 76] on icon "close" at bounding box center [271, 78] width 6 height 6
